Goal: Find specific page/section

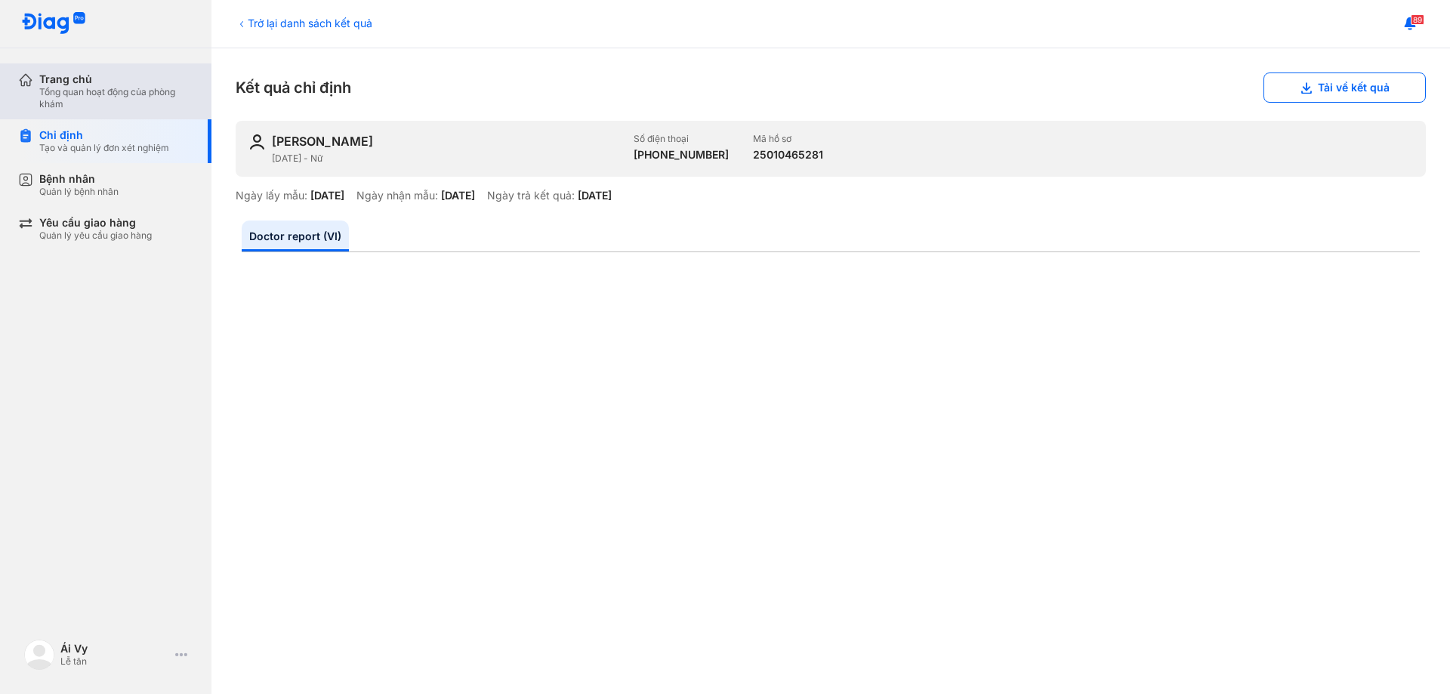
click at [107, 104] on div "Tổng quan hoạt động của phòng khám" at bounding box center [116, 98] width 154 height 24
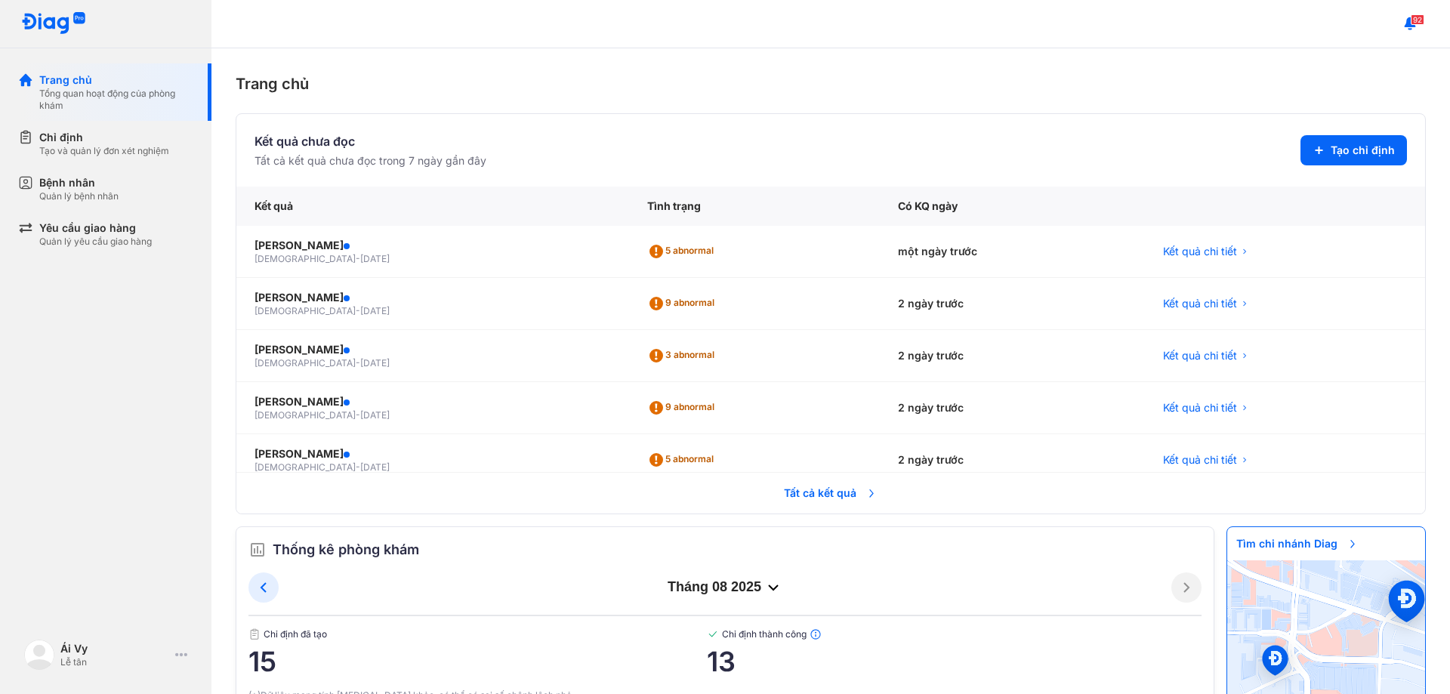
click at [779, 488] on span "Tất cả kết quả" at bounding box center [831, 493] width 112 height 33
